Goal: Browse casually: Explore the website without a specific task or goal

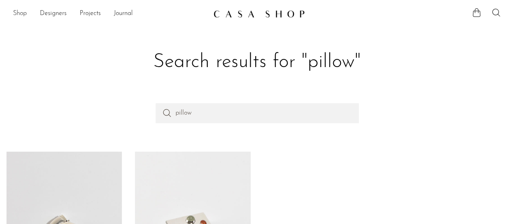
click at [16, 13] on link "Shop" at bounding box center [20, 14] width 14 height 11
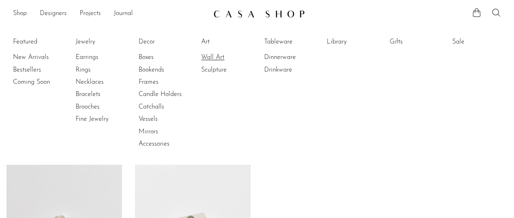
click at [214, 54] on link "Wall Art" at bounding box center [231, 57] width 61 height 9
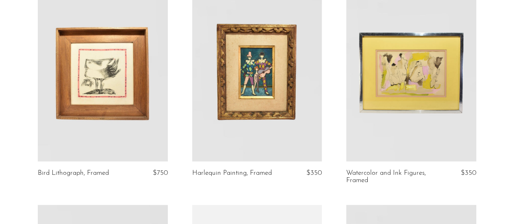
scroll to position [95, 0]
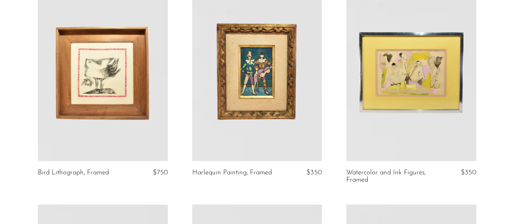
click at [274, 90] on link at bounding box center [257, 70] width 130 height 182
click at [103, 91] on link at bounding box center [103, 70] width 130 height 182
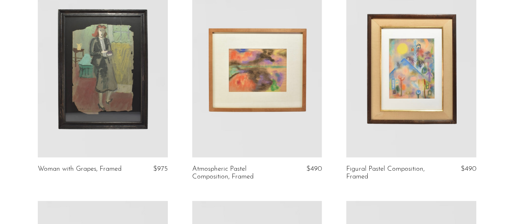
scroll to position [325, 0]
click at [114, 99] on link at bounding box center [103, 66] width 130 height 182
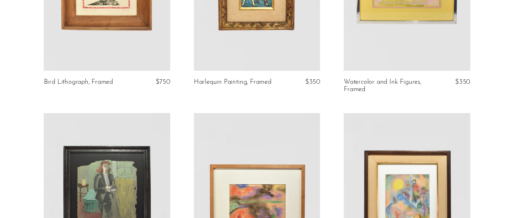
scroll to position [0, 0]
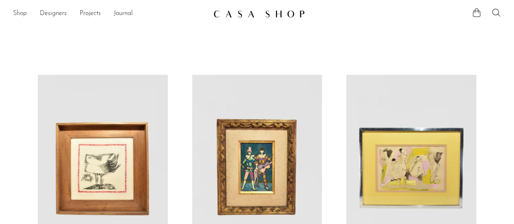
click at [20, 13] on link "Shop" at bounding box center [20, 14] width 14 height 11
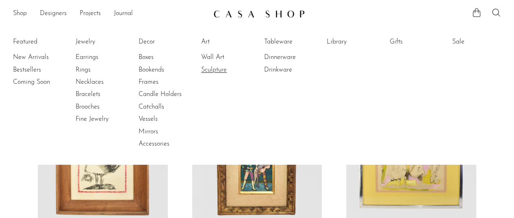
click at [228, 70] on link "Sculpture" at bounding box center [231, 69] width 61 height 9
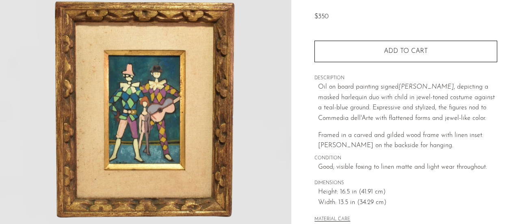
scroll to position [85, 0]
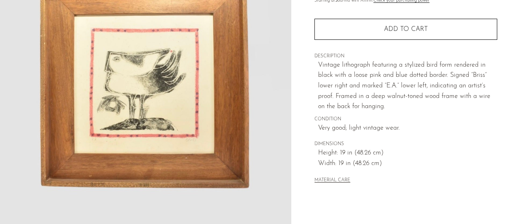
scroll to position [49, 0]
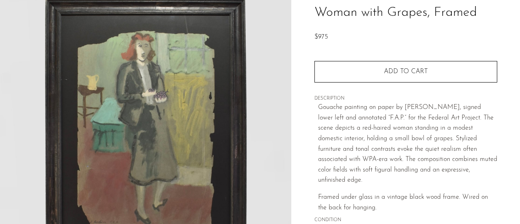
scroll to position [64, 0]
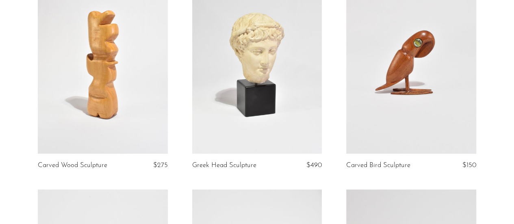
scroll to position [102, 0]
click at [435, 61] on link at bounding box center [411, 63] width 130 height 182
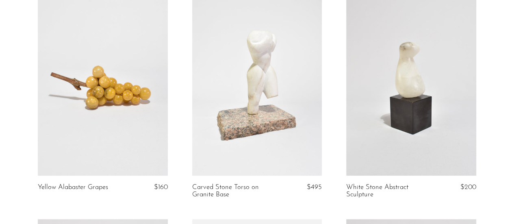
scroll to position [318, 0]
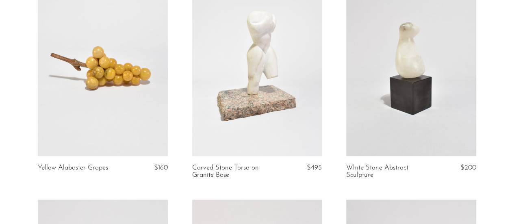
click at [90, 91] on link at bounding box center [103, 65] width 130 height 182
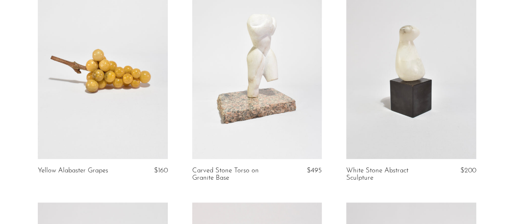
click at [297, 108] on link at bounding box center [257, 68] width 130 height 182
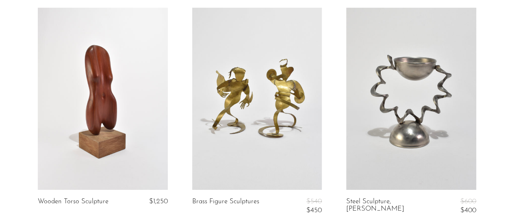
scroll to position [1394, 0]
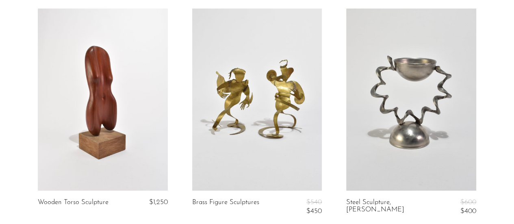
click at [124, 141] on link at bounding box center [103, 100] width 130 height 182
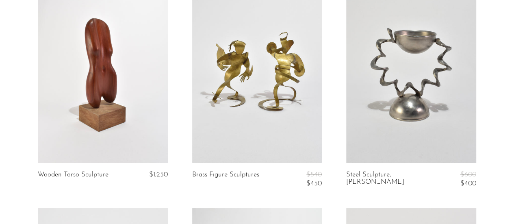
scroll to position [1422, 0]
click at [407, 100] on link at bounding box center [411, 72] width 130 height 182
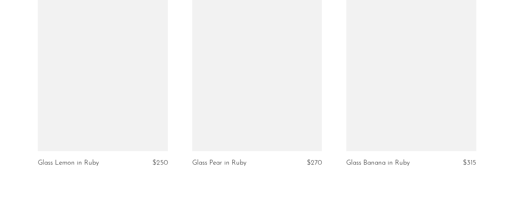
scroll to position [2716, 0]
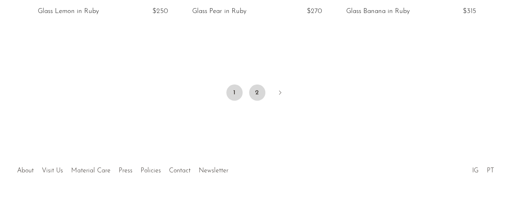
click at [261, 92] on link "2" at bounding box center [257, 93] width 16 height 16
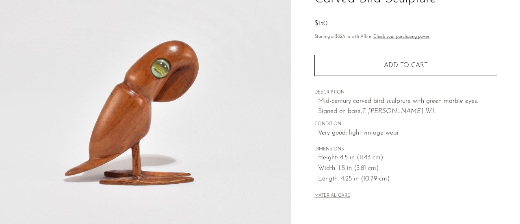
scroll to position [76, 0]
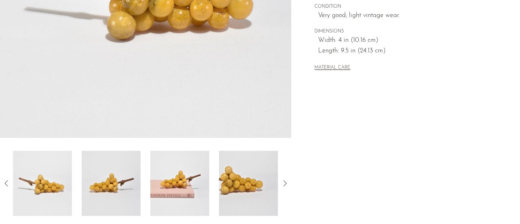
scroll to position [205, 0]
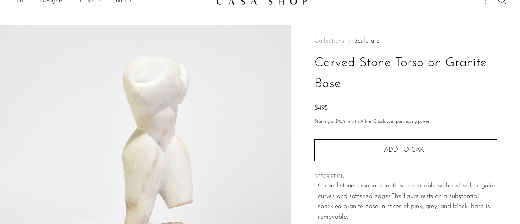
scroll to position [12, 0]
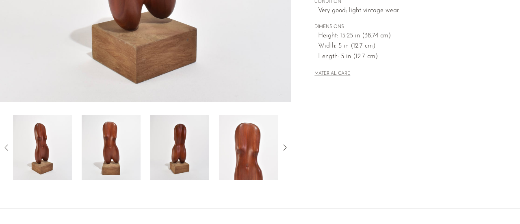
scroll to position [241, 0]
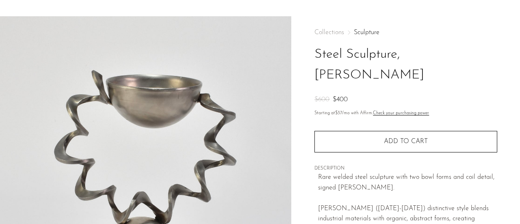
scroll to position [22, 0]
